Goal: Information Seeking & Learning: Learn about a topic

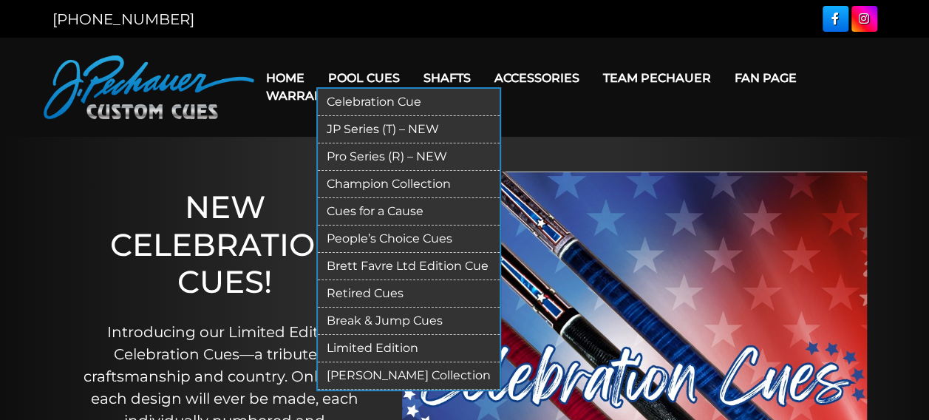
click at [396, 349] on link "Limited Edition" at bounding box center [409, 348] width 182 height 27
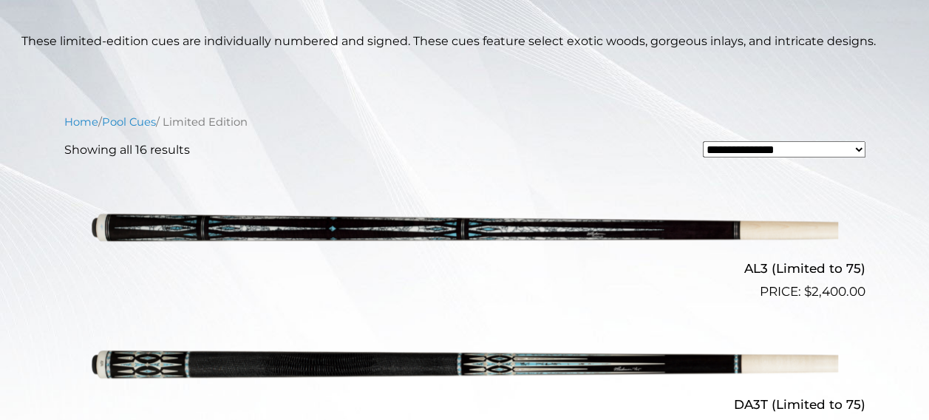
scroll to position [319, 0]
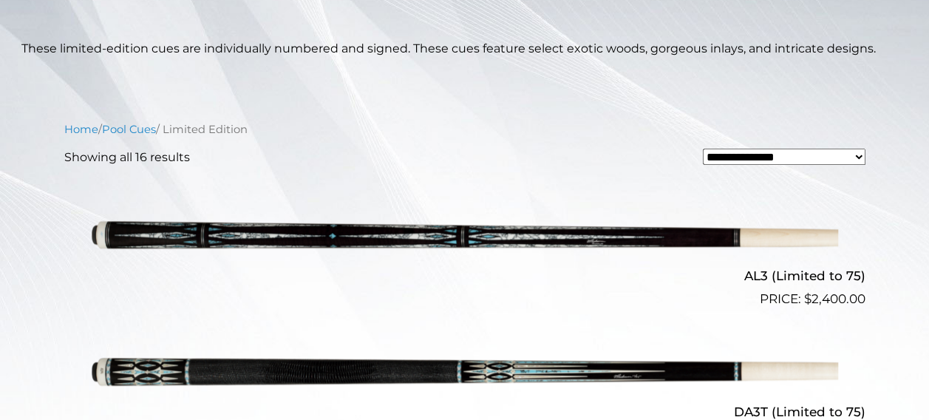
click at [431, 239] on img at bounding box center [465, 240] width 746 height 124
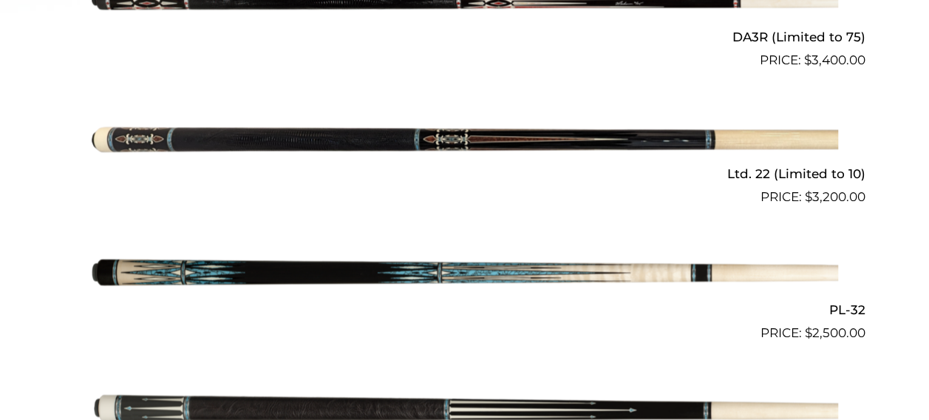
scroll to position [829, 0]
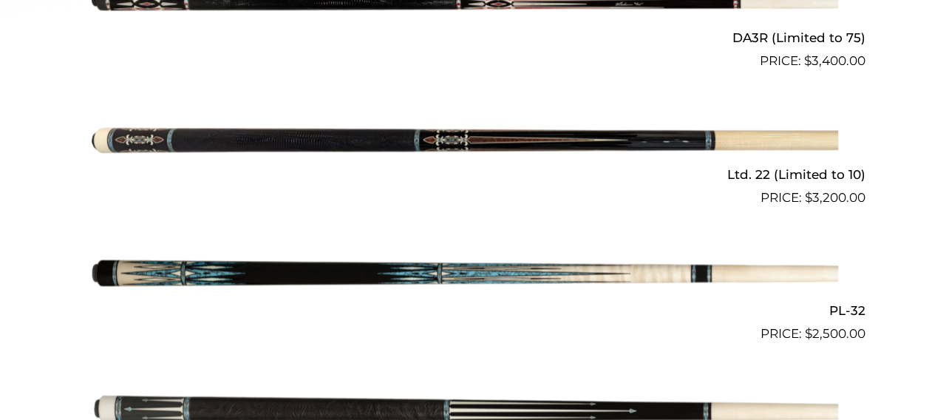
click at [233, 145] on img at bounding box center [465, 139] width 746 height 124
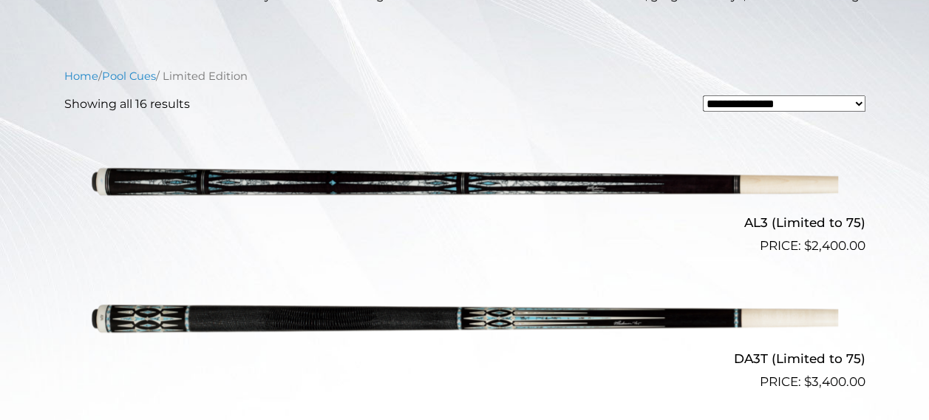
scroll to position [395, 0]
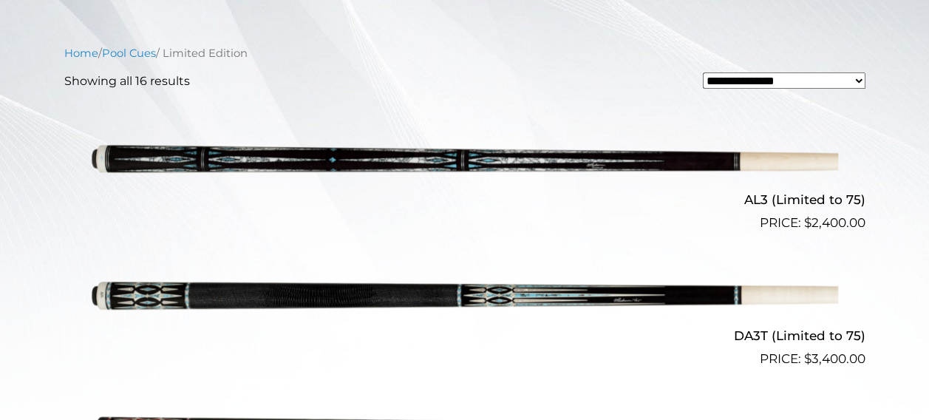
click at [474, 296] on img at bounding box center [465, 301] width 746 height 124
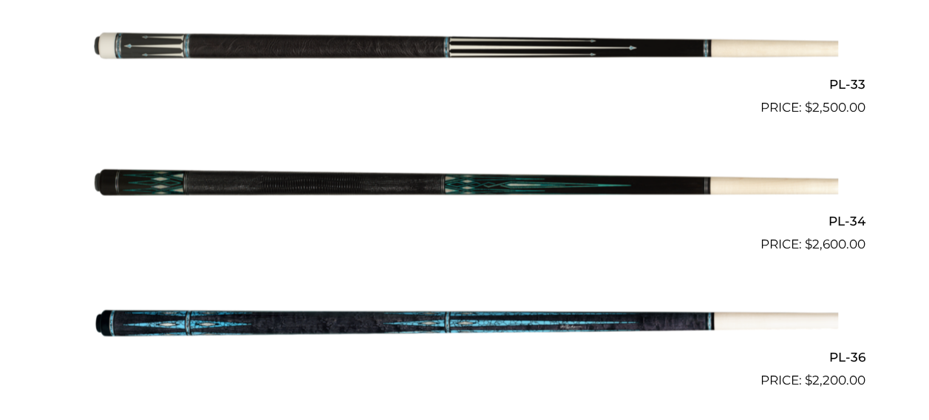
scroll to position [1192, 0]
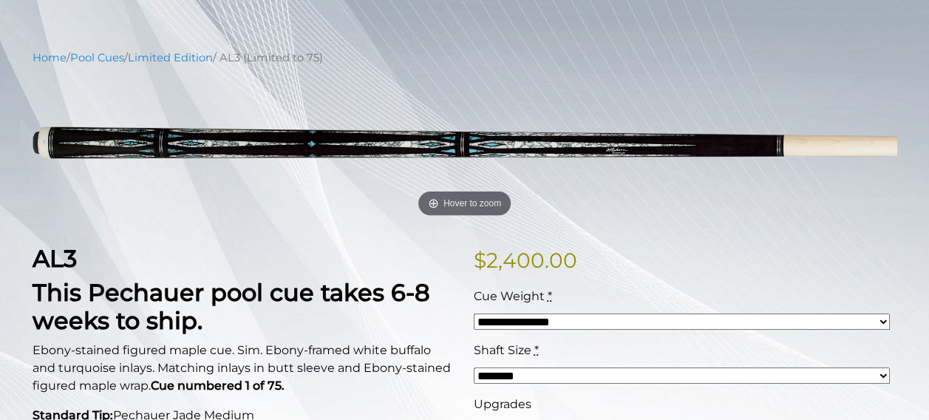
scroll to position [146, 0]
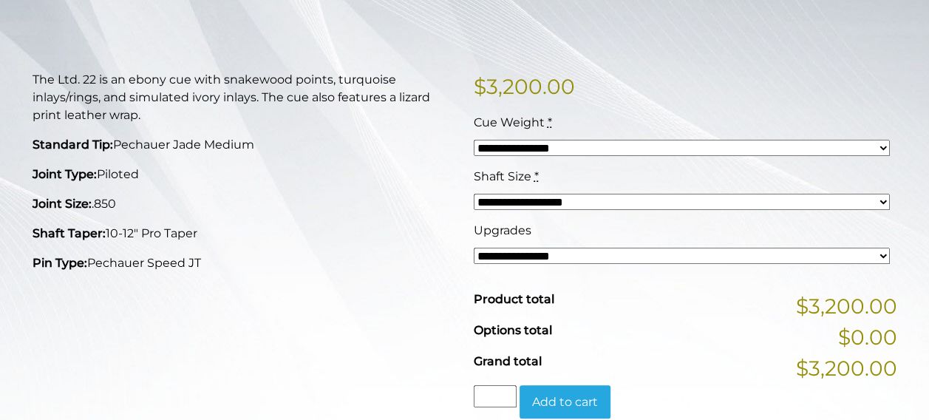
scroll to position [315, 0]
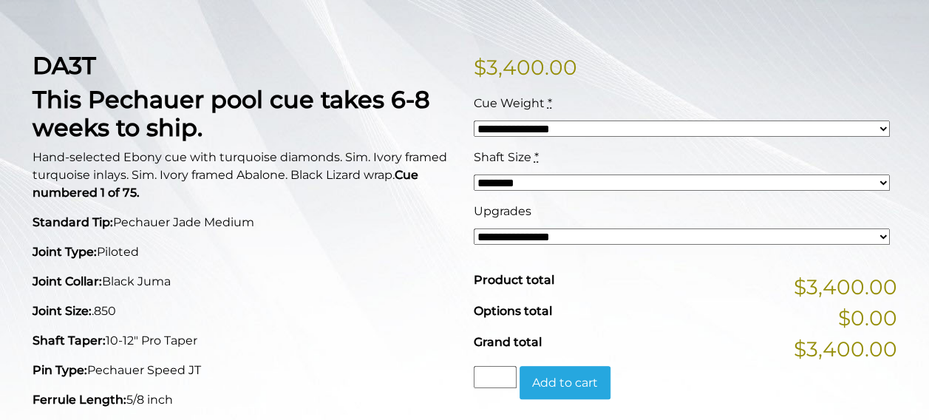
scroll to position [332, 0]
